Goal: Task Accomplishment & Management: Manage account settings

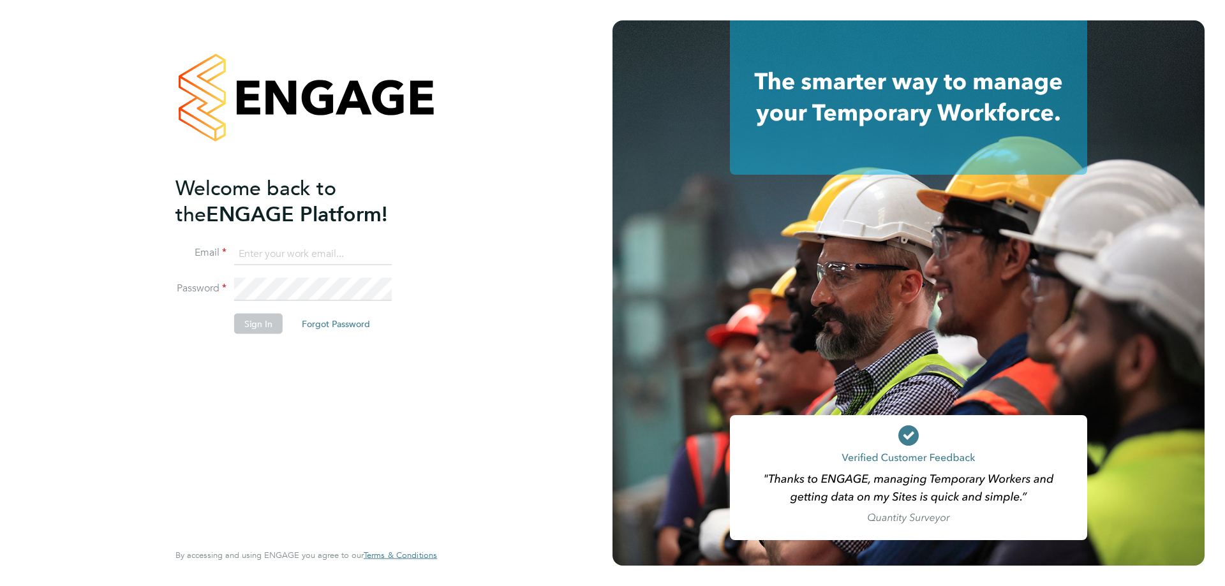
drag, startPoint x: 0, startPoint y: 0, endPoint x: 291, endPoint y: 254, distance: 387.0
click at [291, 254] on input at bounding box center [313, 253] width 158 height 23
type input "kirsty.stirland@uk.g4s.com"
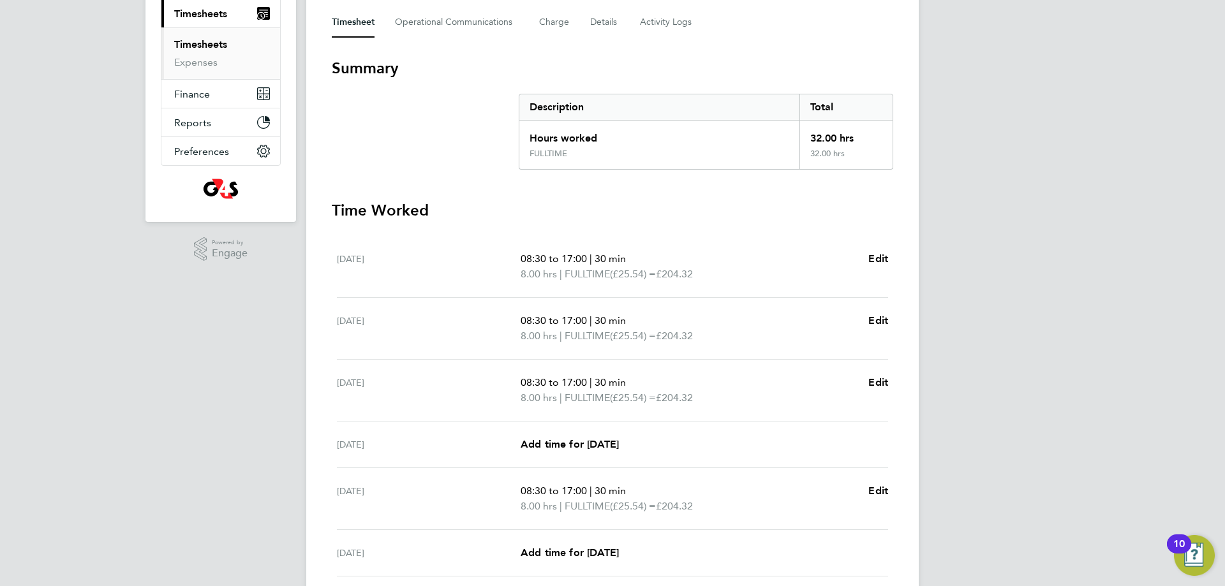
scroll to position [330, 0]
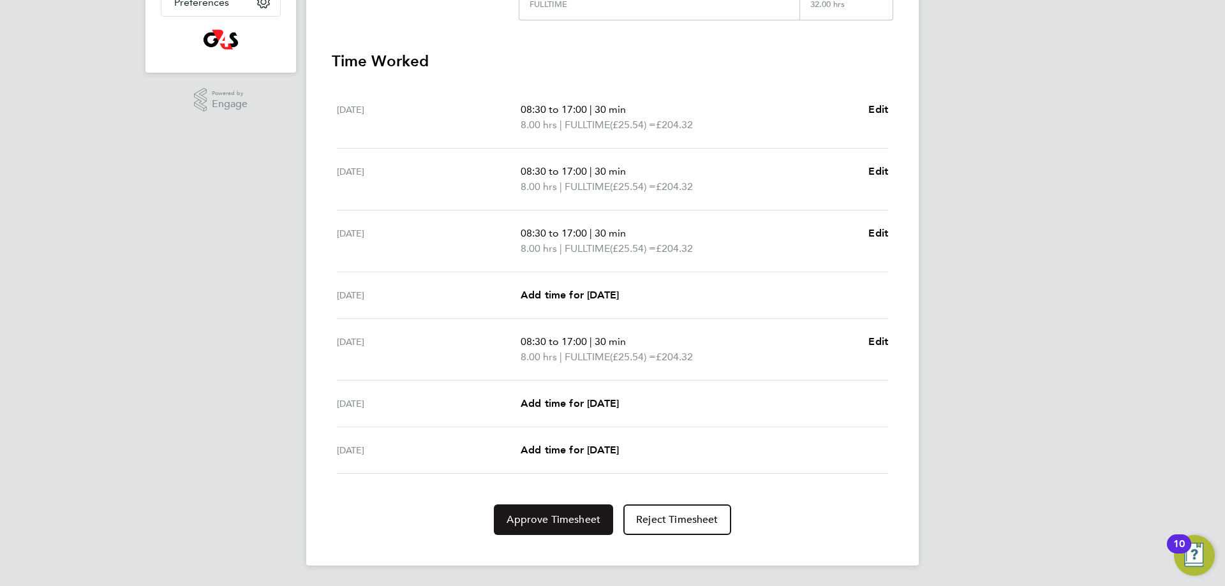
click at [553, 529] on button "Approve Timesheet" at bounding box center [553, 520] width 119 height 31
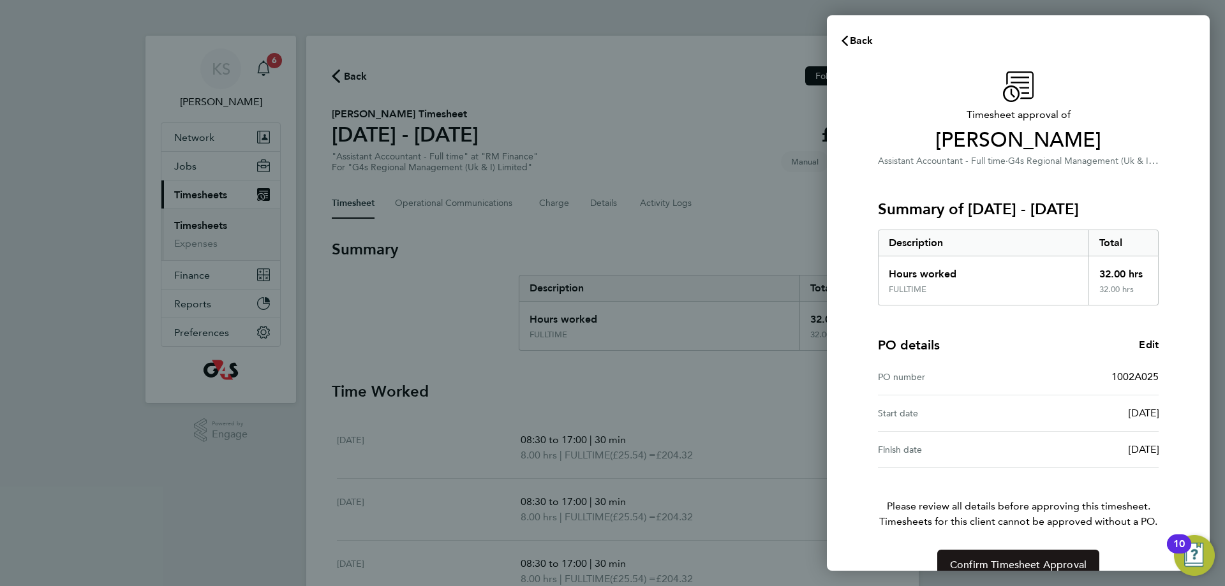
click at [1017, 558] on button "Confirm Timesheet Approval" at bounding box center [1018, 565] width 162 height 31
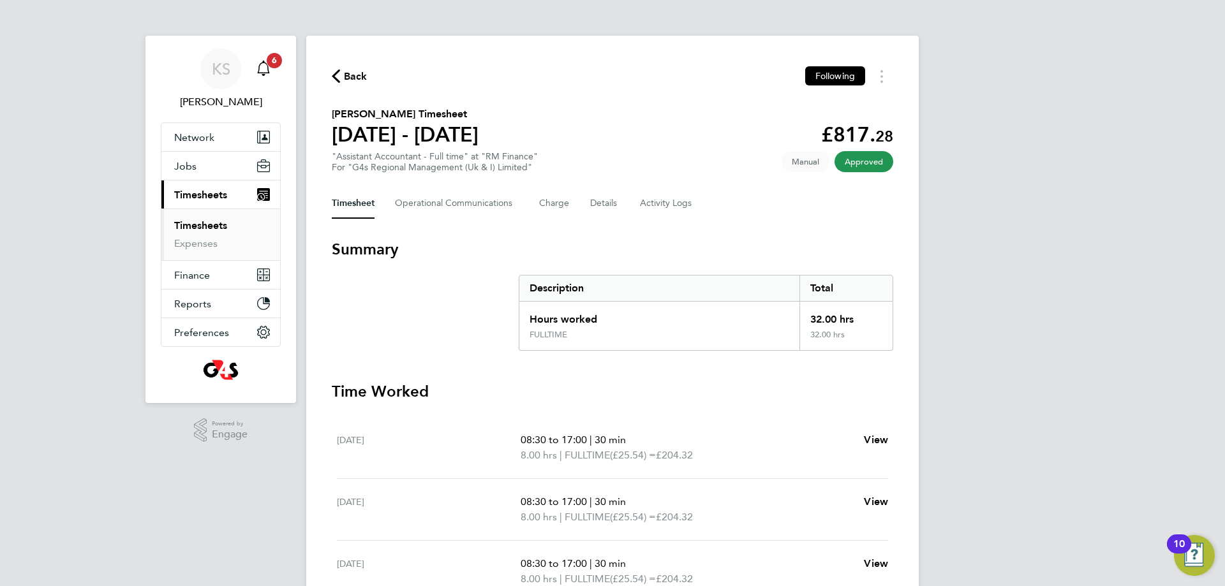
click at [267, 72] on icon "Main navigation" at bounding box center [263, 68] width 15 height 15
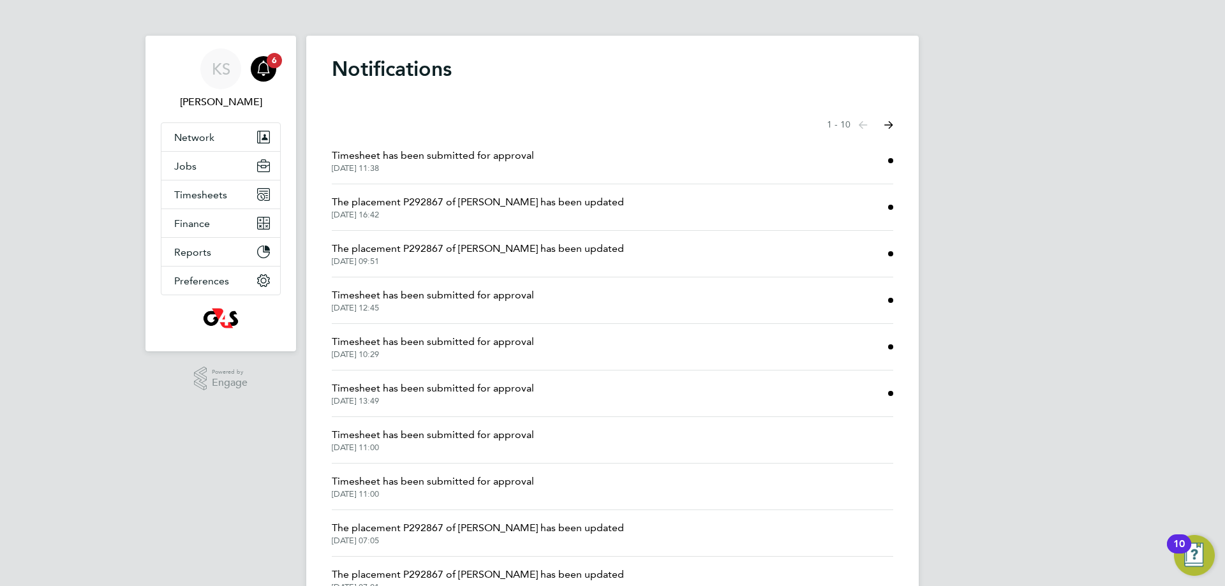
click at [464, 159] on span "Timesheet has been submitted for approval" at bounding box center [433, 155] width 202 height 15
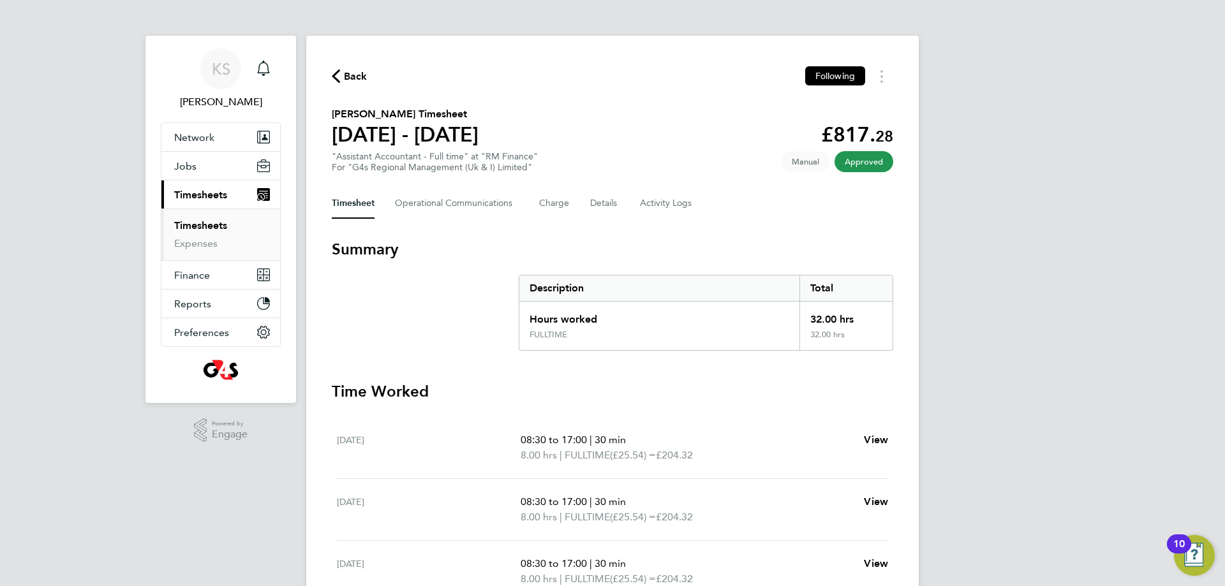
click at [341, 69] on button "Back" at bounding box center [350, 76] width 36 height 16
